Goal: Task Accomplishment & Management: Use online tool/utility

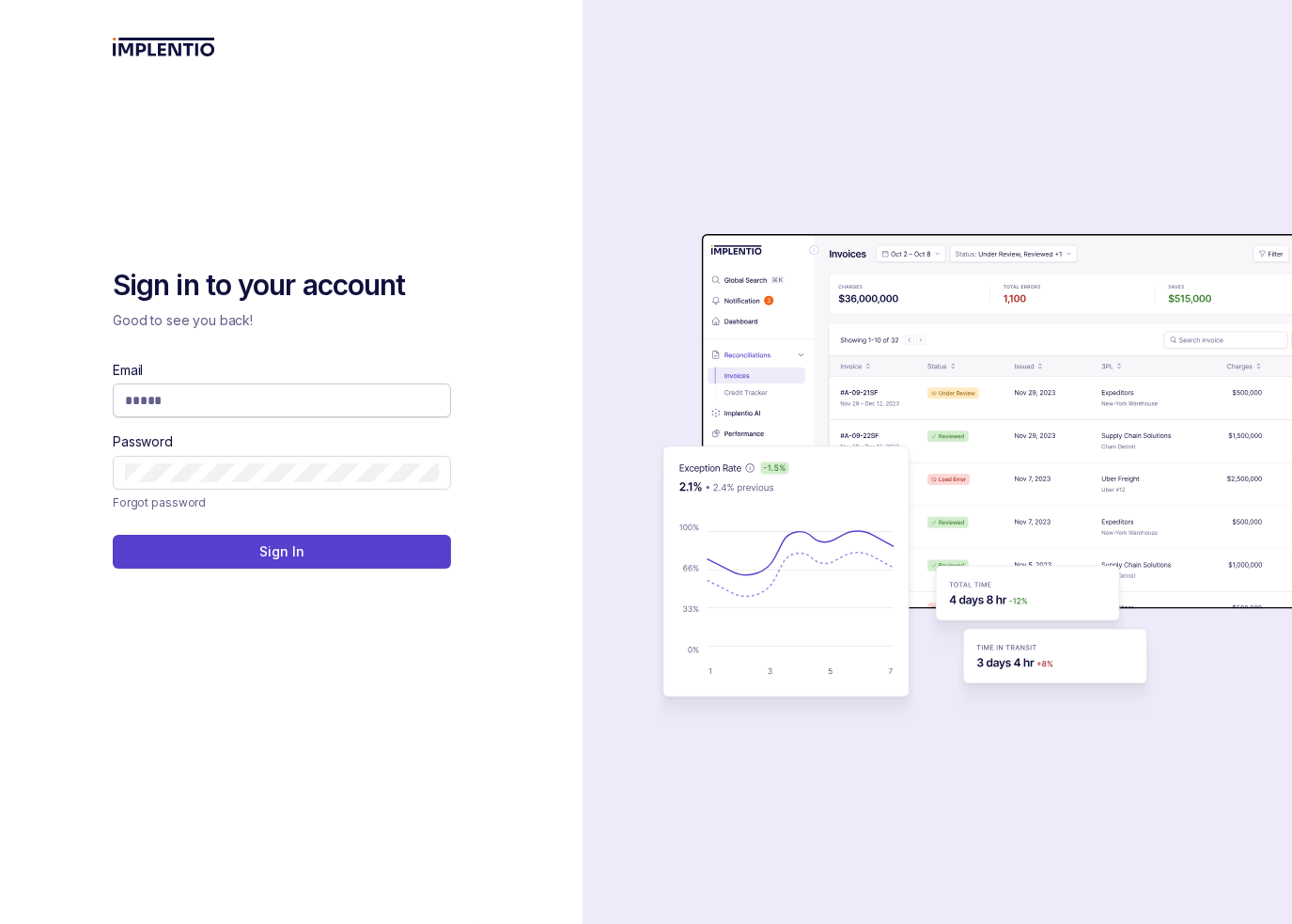
click at [197, 394] on input "Email" at bounding box center [281, 400] width 314 height 19
click at [197, 396] on input "Email" at bounding box center [281, 400] width 314 height 19
type input "**********"
